Goal: Task Accomplishment & Management: Use online tool/utility

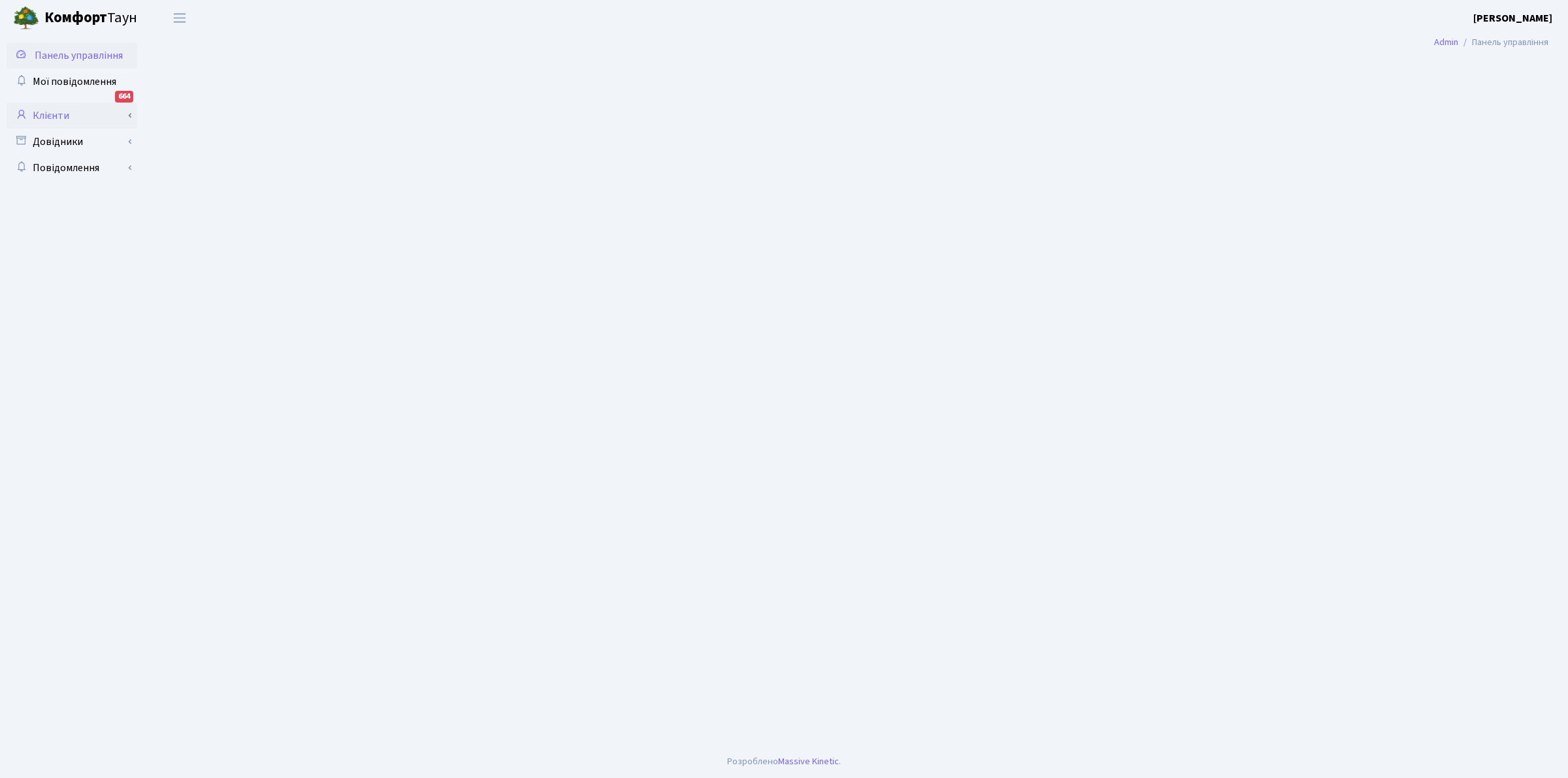
click at [53, 116] on link "Клієнти" at bounding box center [72, 116] width 130 height 26
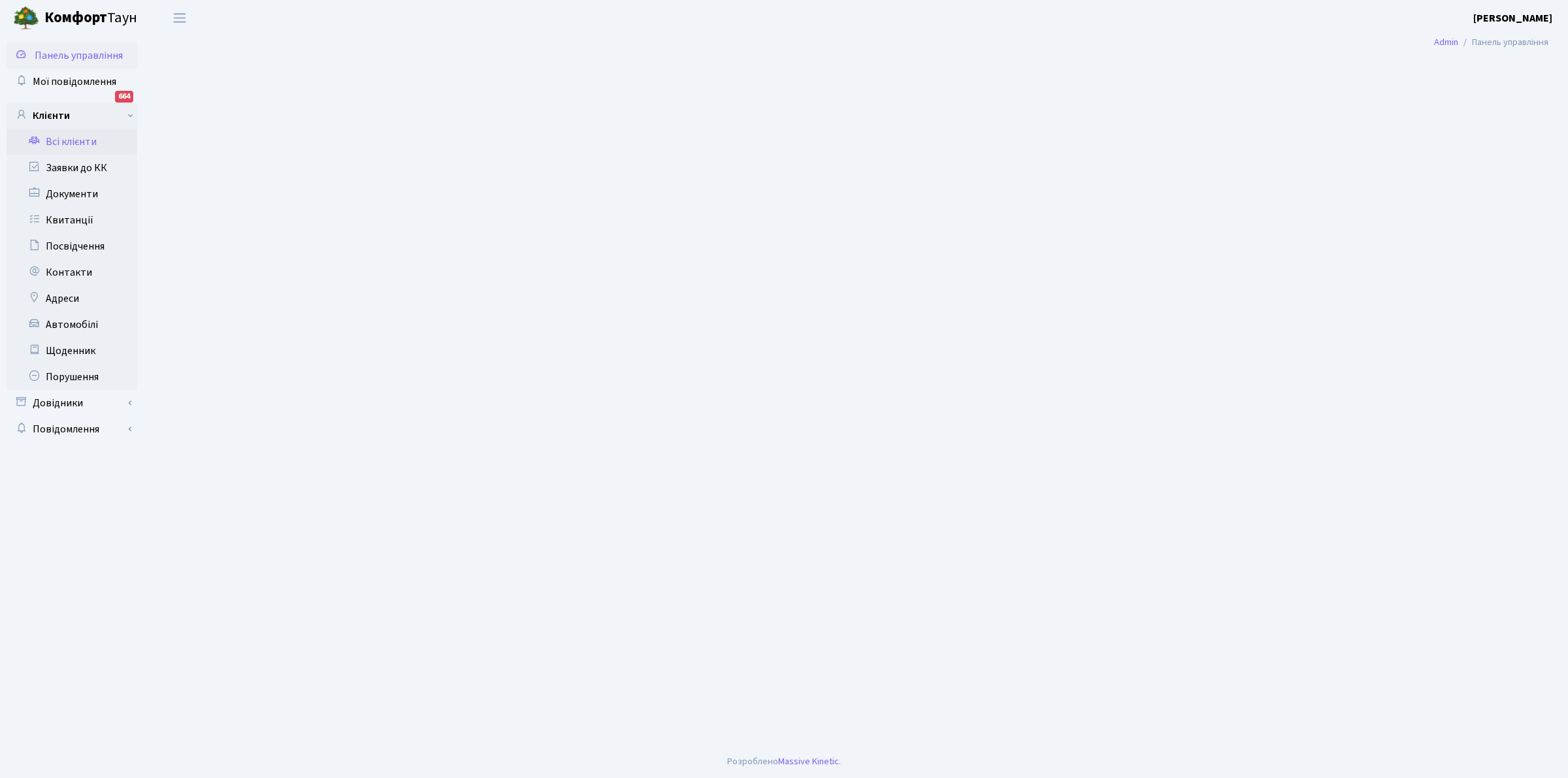
click at [77, 142] on link "Всі клієнти" at bounding box center [72, 142] width 130 height 26
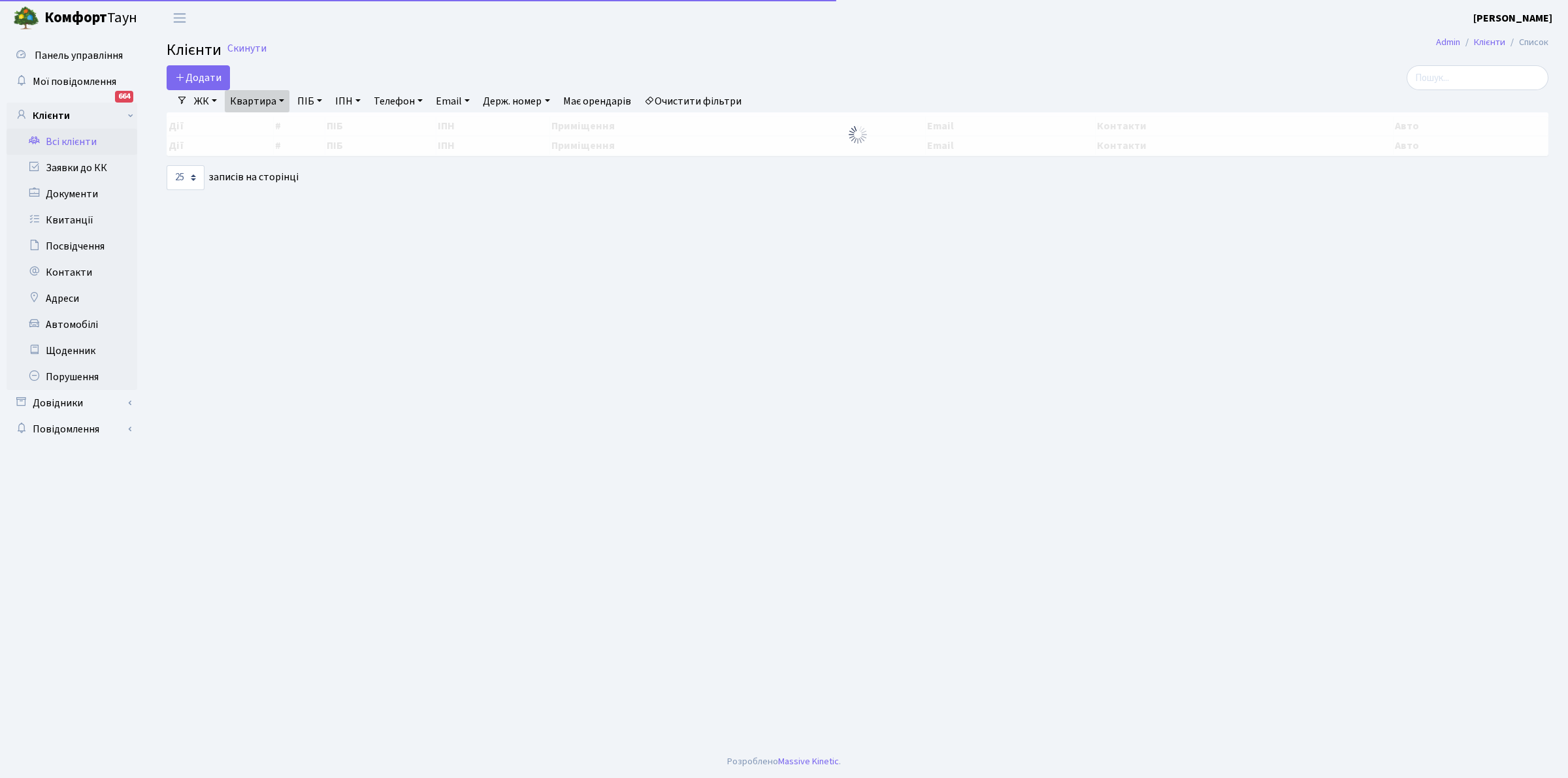
select select "25"
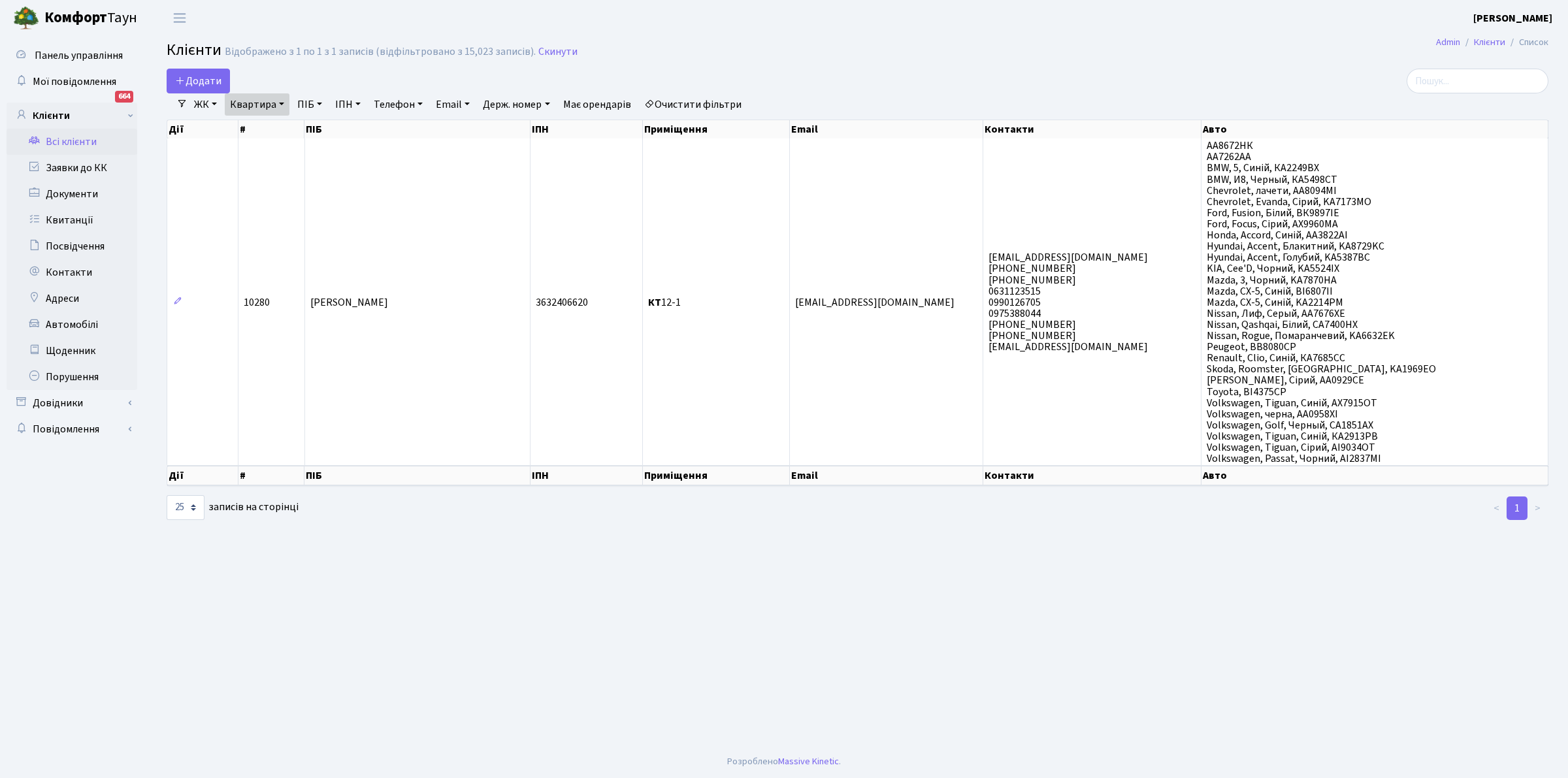
click at [282, 105] on link "Квартира" at bounding box center [257, 104] width 64 height 23
drag, startPoint x: 263, startPoint y: 130, endPoint x: 236, endPoint y: 133, distance: 27.2
click at [236, 133] on input "12-1" at bounding box center [263, 130] width 76 height 25
click at [321, 102] on link "ПІБ" at bounding box center [309, 104] width 36 height 23
click at [318, 128] on input "text" at bounding box center [331, 130] width 76 height 25
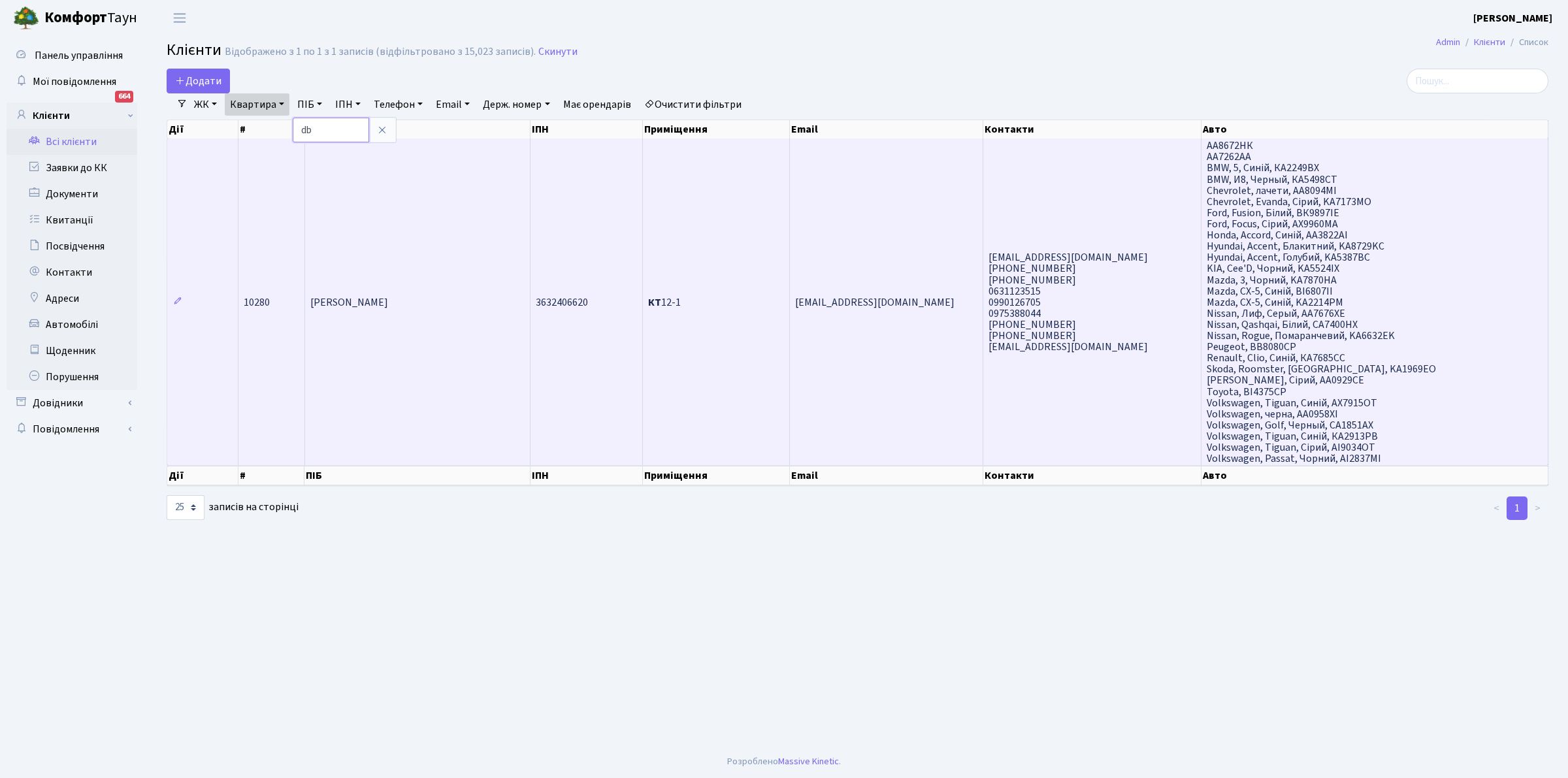
type input "d"
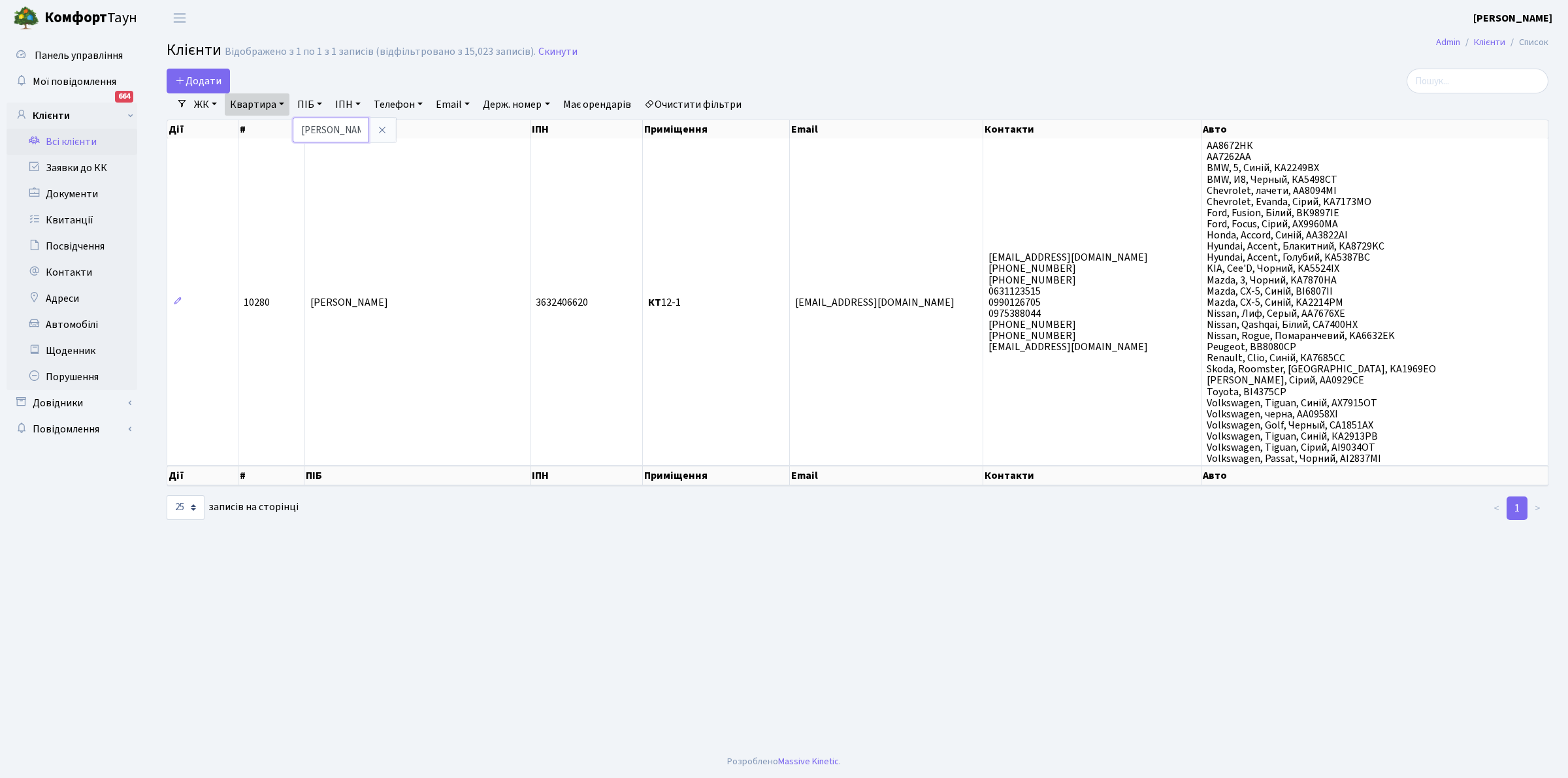
type input "Вишняк Юлія"
click at [422, 105] on link "Телефон" at bounding box center [398, 104] width 59 height 23
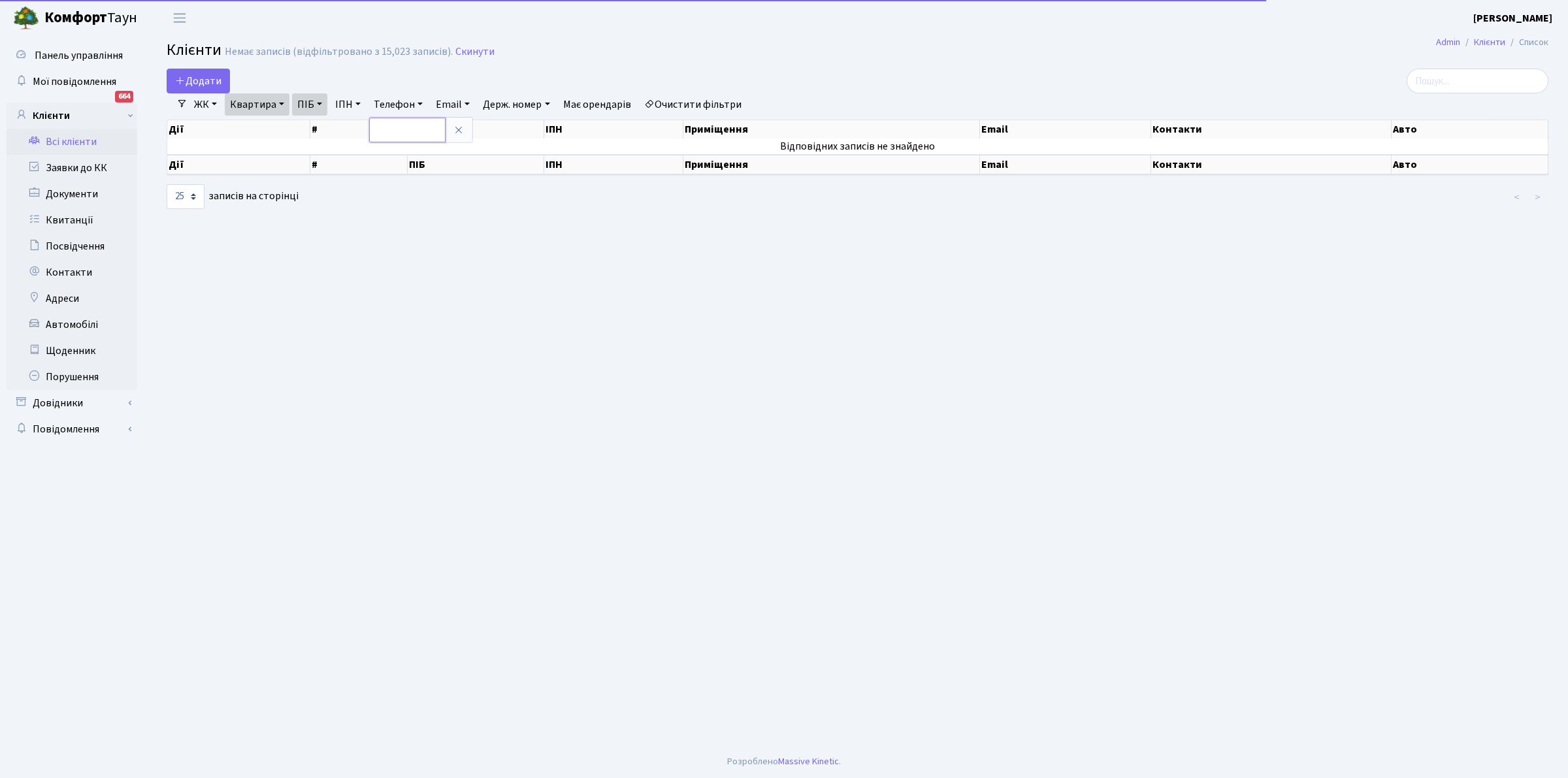
click at [422, 125] on input "text" at bounding box center [408, 130] width 76 height 25
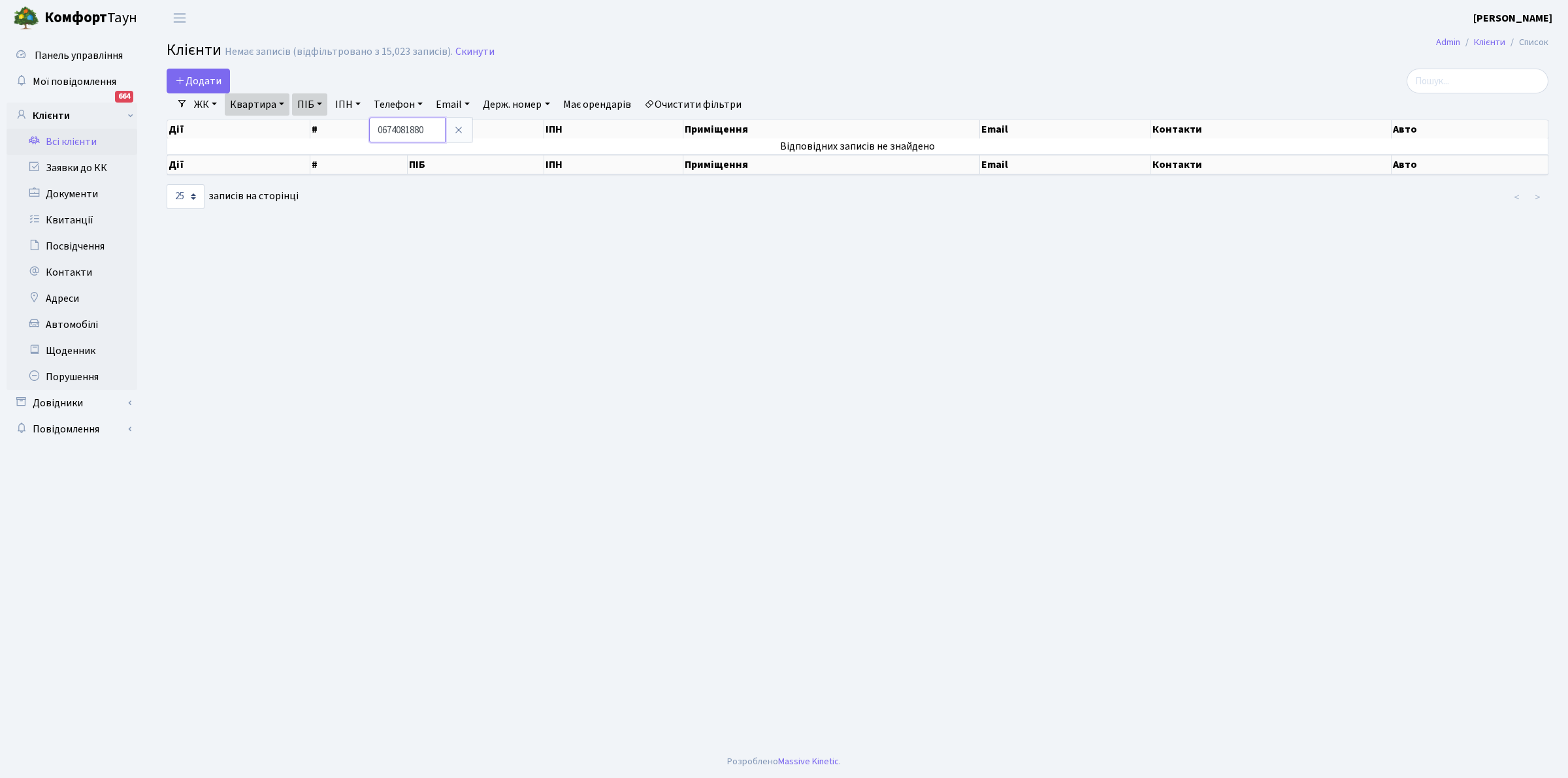
type input "0674081880"
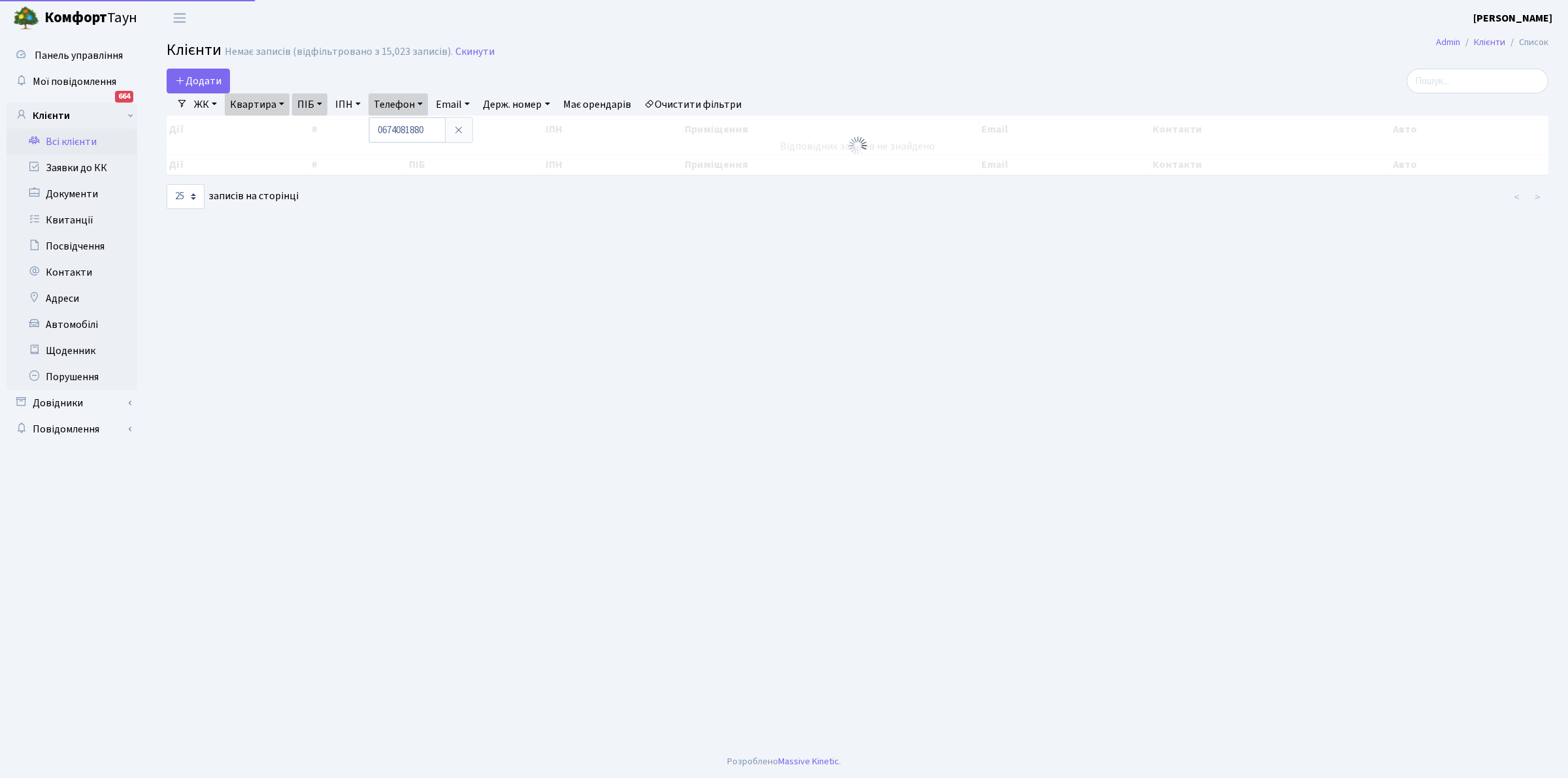
click at [495, 133] on div "Дії # ПІБ ІПН Приміщення Email Контакти Авто Дії # ПІБ ІПН Приміщення Email Кон…" at bounding box center [857, 147] width 1401 height 63
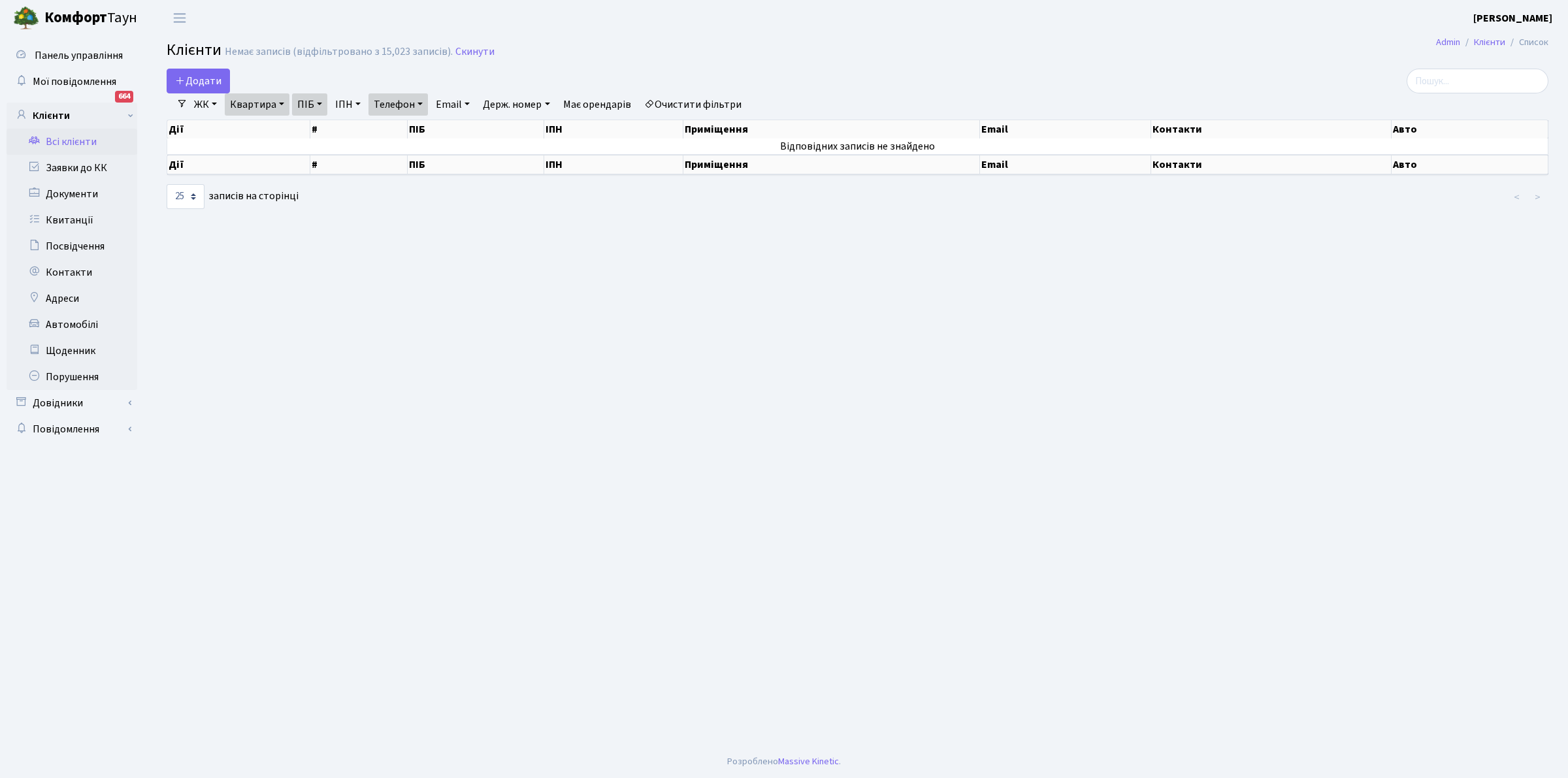
click at [422, 103] on link "Телефон" at bounding box center [398, 104] width 59 height 23
click at [282, 100] on link "Квартира" at bounding box center [257, 104] width 64 height 23
type input "17-22"
click at [70, 298] on link "Адреси" at bounding box center [72, 298] width 130 height 26
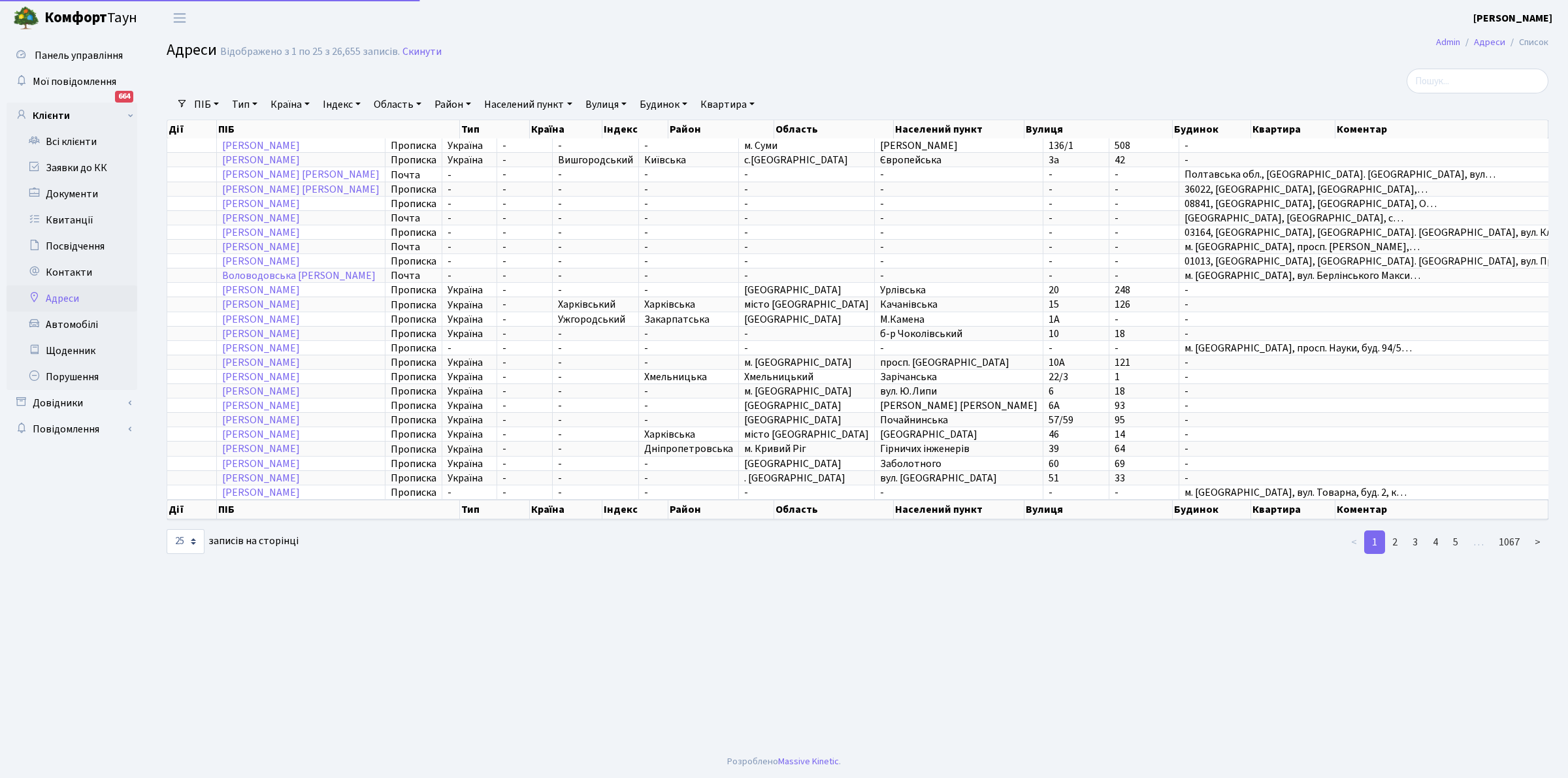
select select "25"
click at [76, 138] on link "Всі клієнти" at bounding box center [72, 142] width 130 height 26
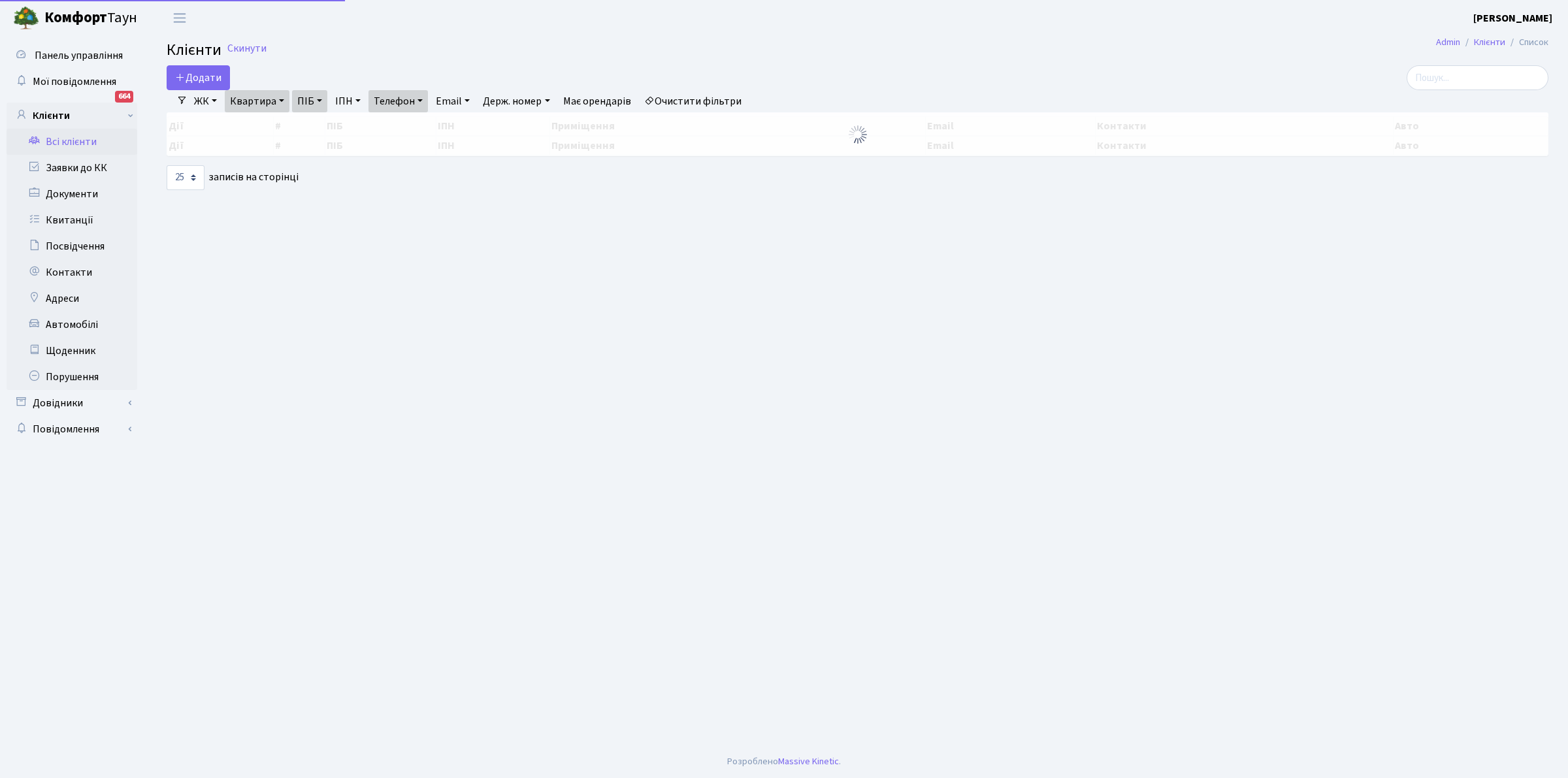
select select "25"
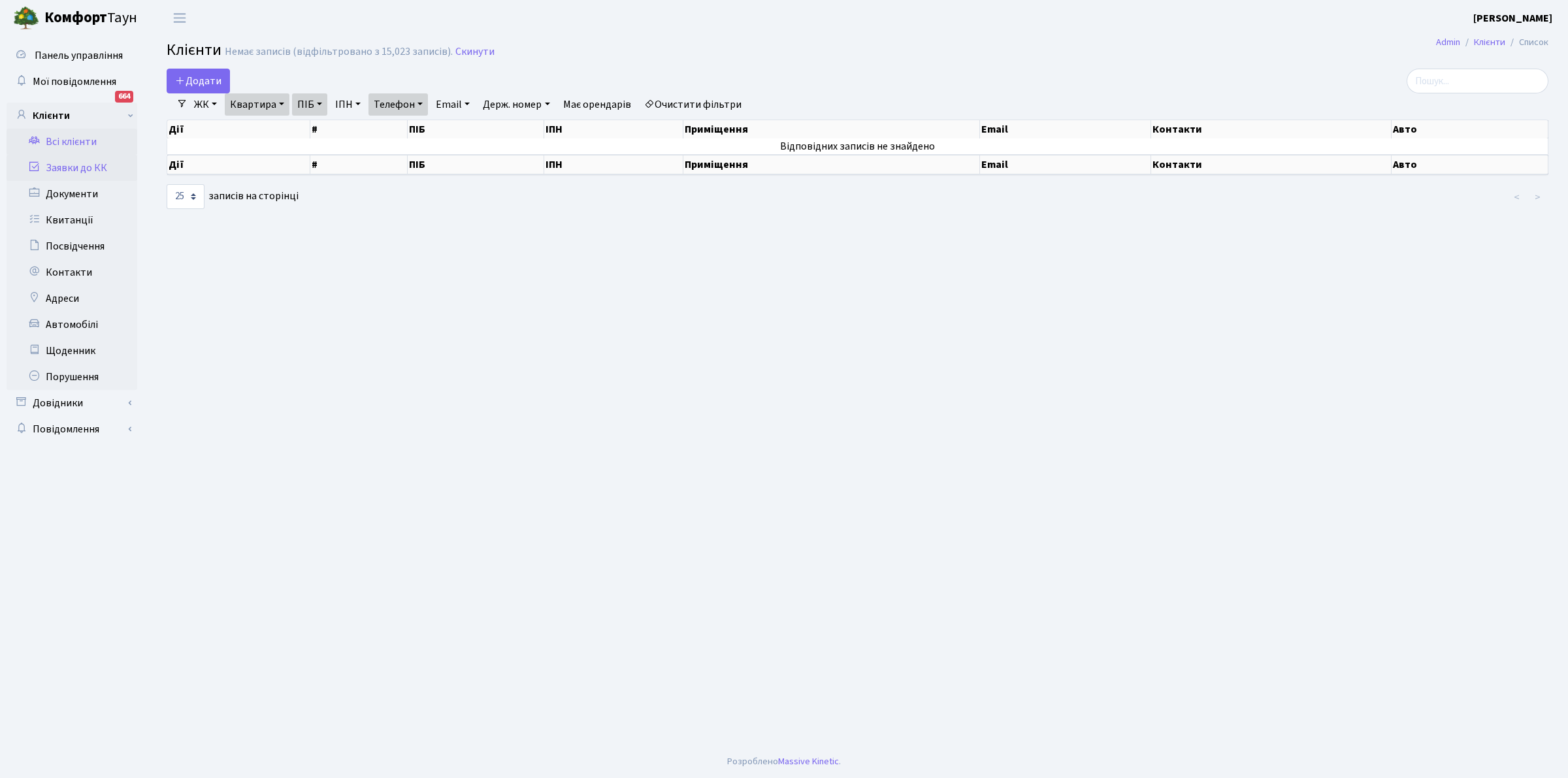
click at [70, 170] on link "Заявки до КК" at bounding box center [72, 168] width 130 height 26
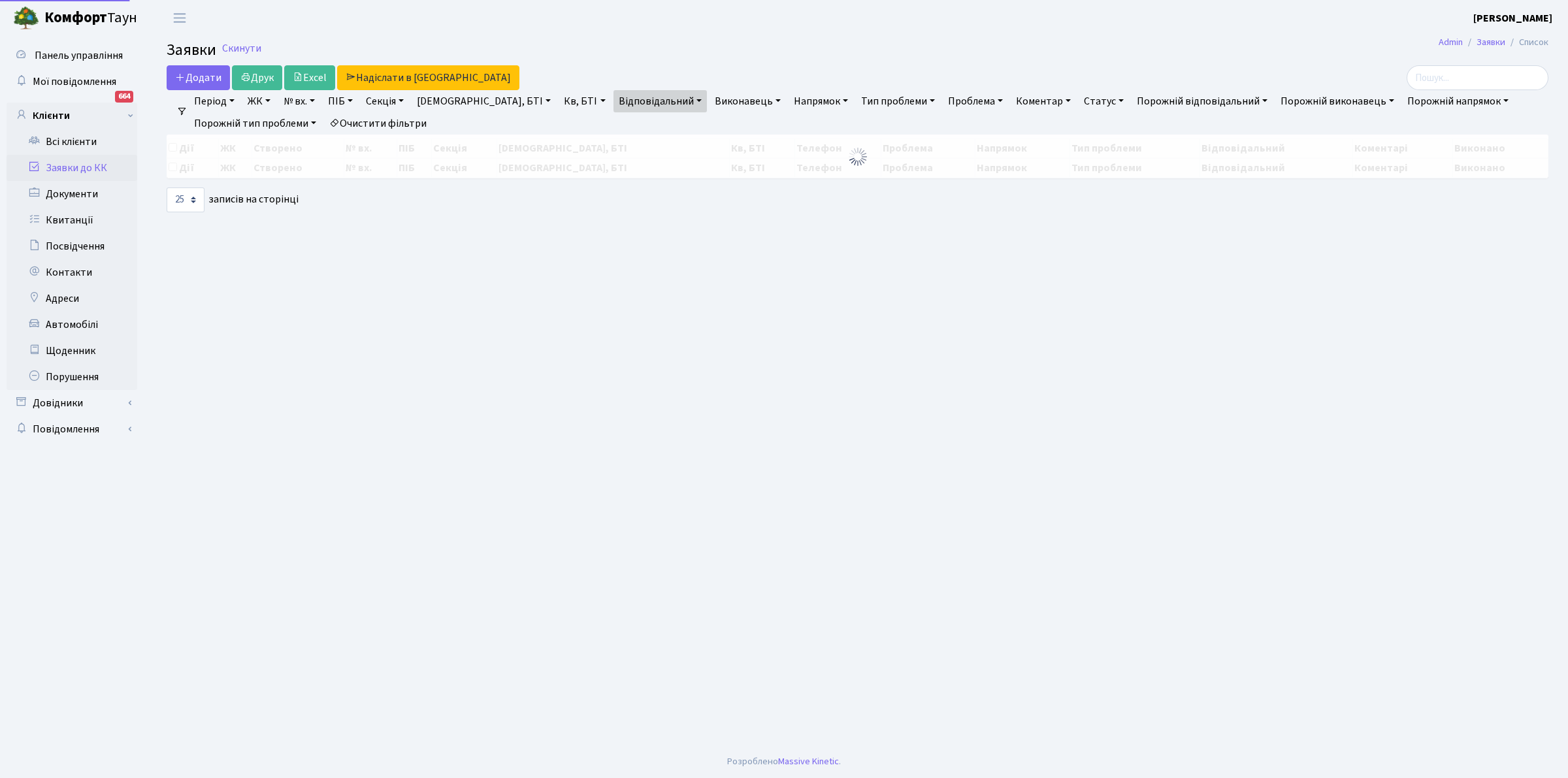
select select "25"
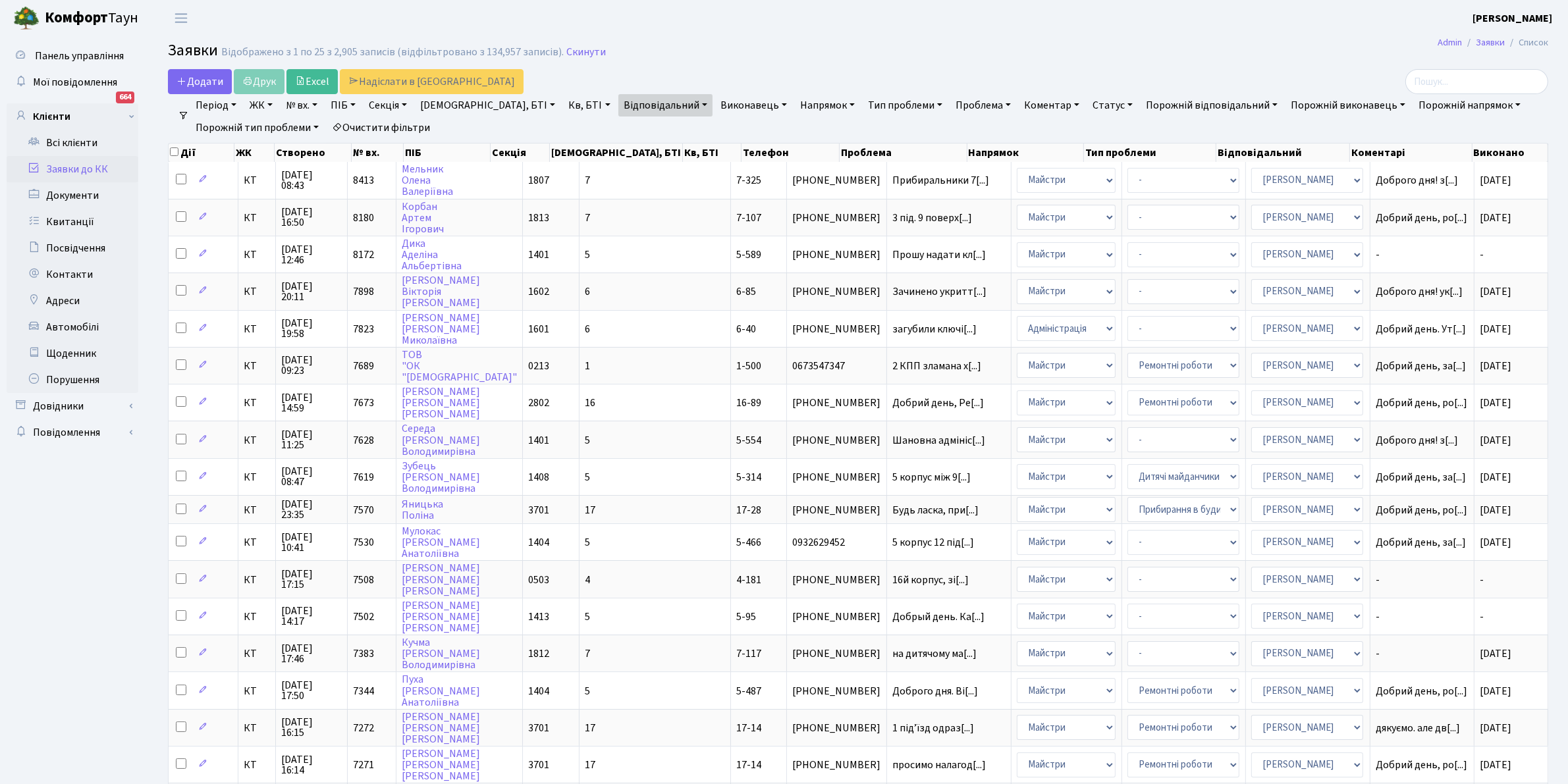
click at [378, 122] on link "Очистити фільтри" at bounding box center [381, 128] width 109 height 23
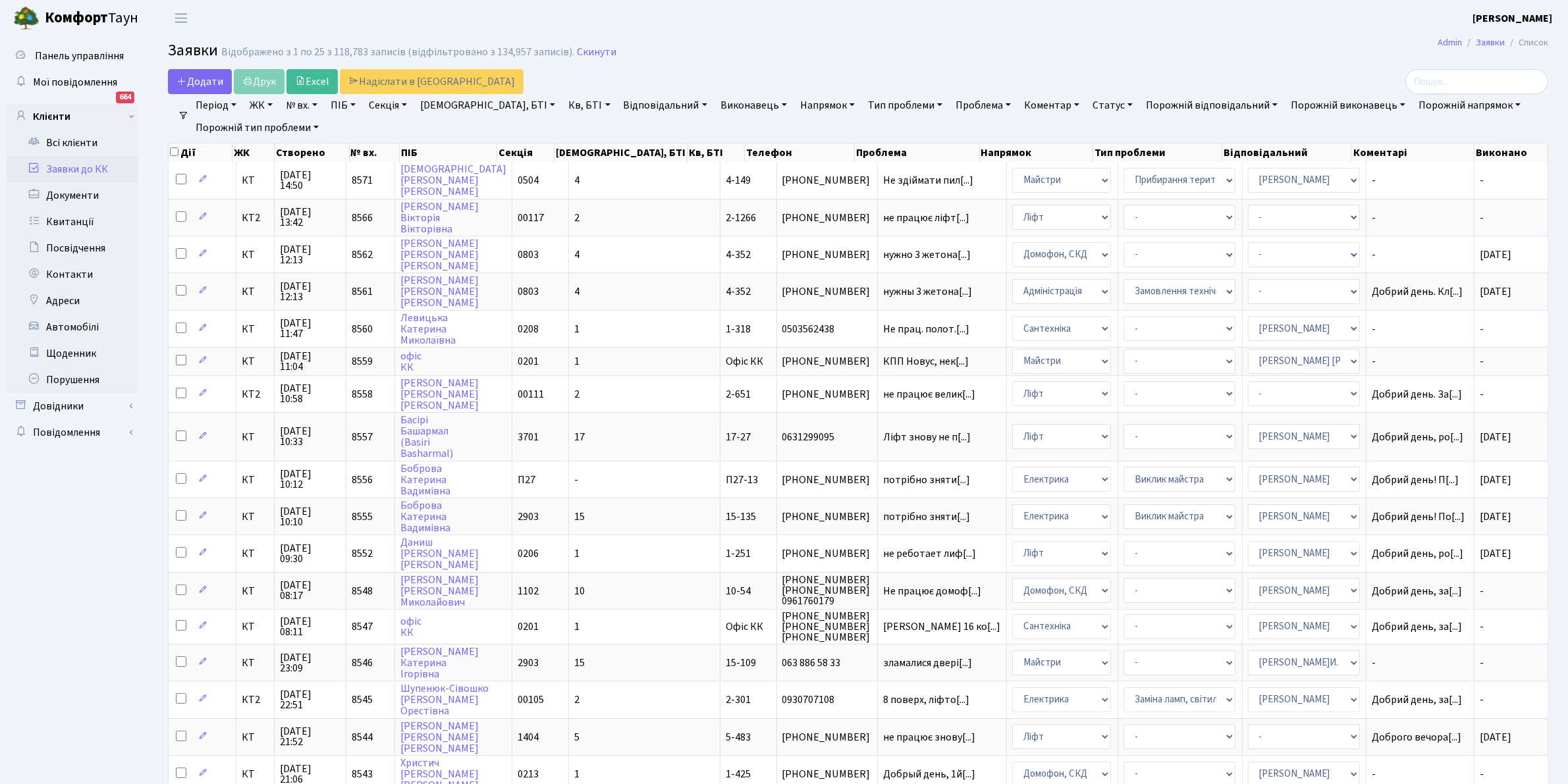
click at [471, 106] on link "[DEMOGRAPHIC_DATA], БТІ" at bounding box center [488, 105] width 145 height 23
click at [433, 132] on input "text" at bounding box center [474, 131] width 117 height 25
click at [439, 130] on input "text" at bounding box center [474, 131] width 117 height 25
click at [675, 46] on h2 "Заявки Відображено з 1 по 25 з 118,783 записів (відфільтровано з 134,957 записі…" at bounding box center [858, 53] width 1380 height 23
click at [622, 102] on link "Відповідальний" at bounding box center [665, 105] width 94 height 23
